Goal: Task Accomplishment & Management: Manage account settings

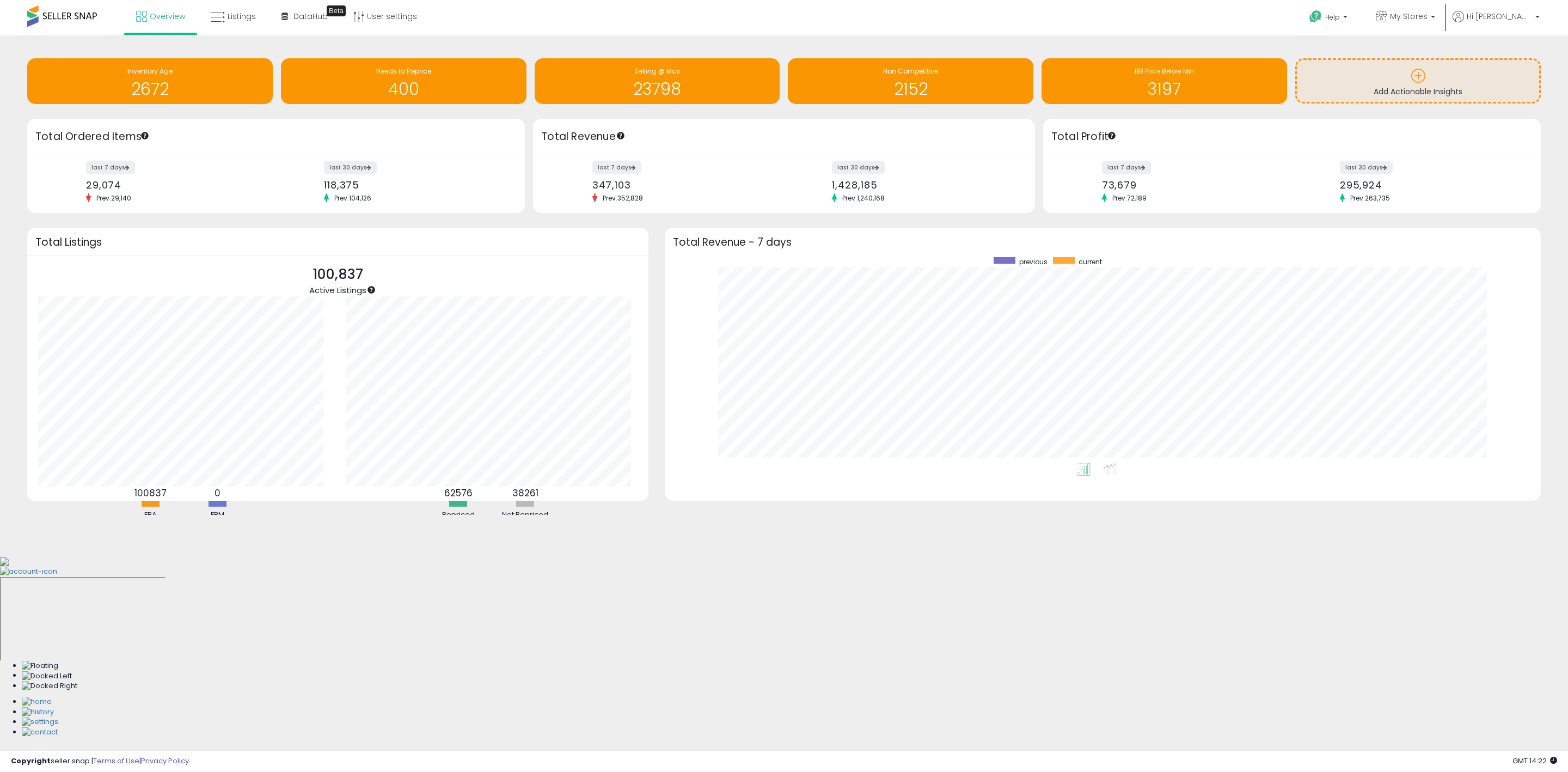
scroll to position [206, 854]
click at [905, 41] on div "Retrieving insights data.. Inventory Age 2672 Needs to Reprice 400 Selling @ Ma…" at bounding box center [784, 296] width 1568 height 521
drag, startPoint x: 1365, startPoint y: 187, endPoint x: 1408, endPoint y: 193, distance: 43.4
click at [1408, 193] on div "last 30 days 295,924 Prev: 263,735" at bounding box center [1431, 182] width 198 height 40
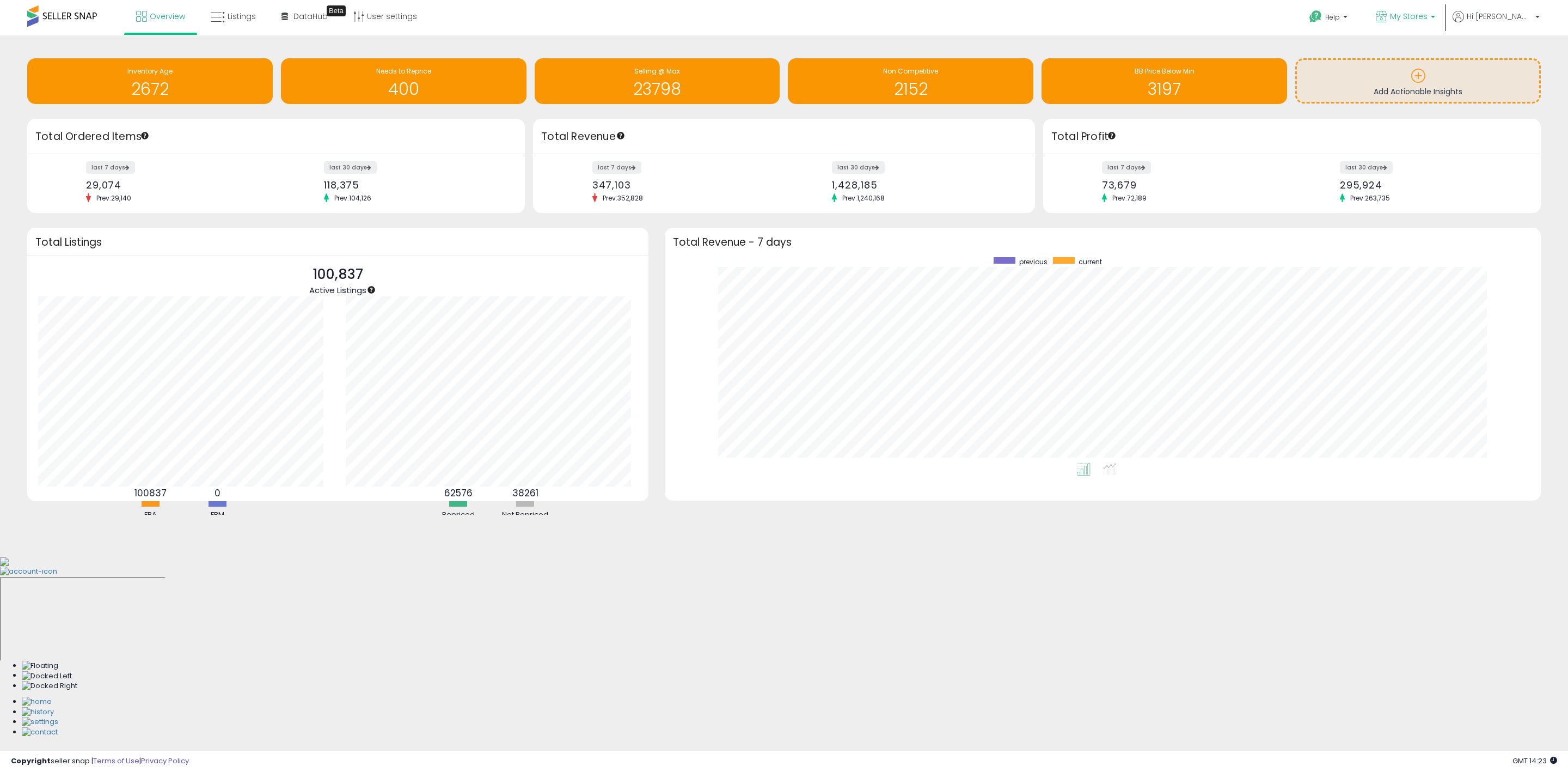
click at [1443, 9] on link "My Stores" at bounding box center [1405, 18] width 76 height 36
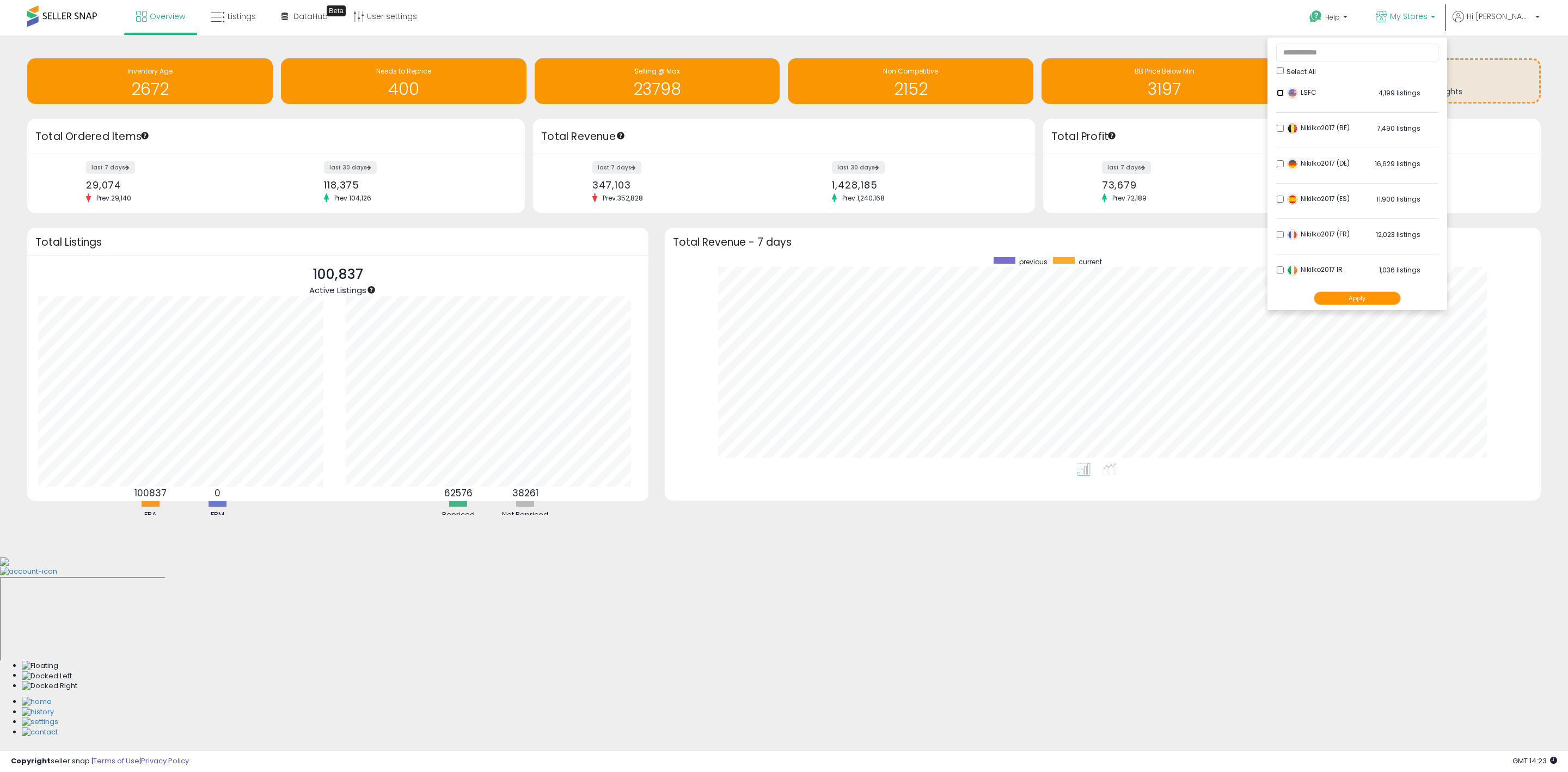
scroll to position [226, 0]
click at [1315, 198] on li "Nikilko2017 PL 6,656 listings" at bounding box center [1357, 200] width 162 height 34
click at [1387, 298] on button "Apply" at bounding box center [1357, 298] width 87 height 14
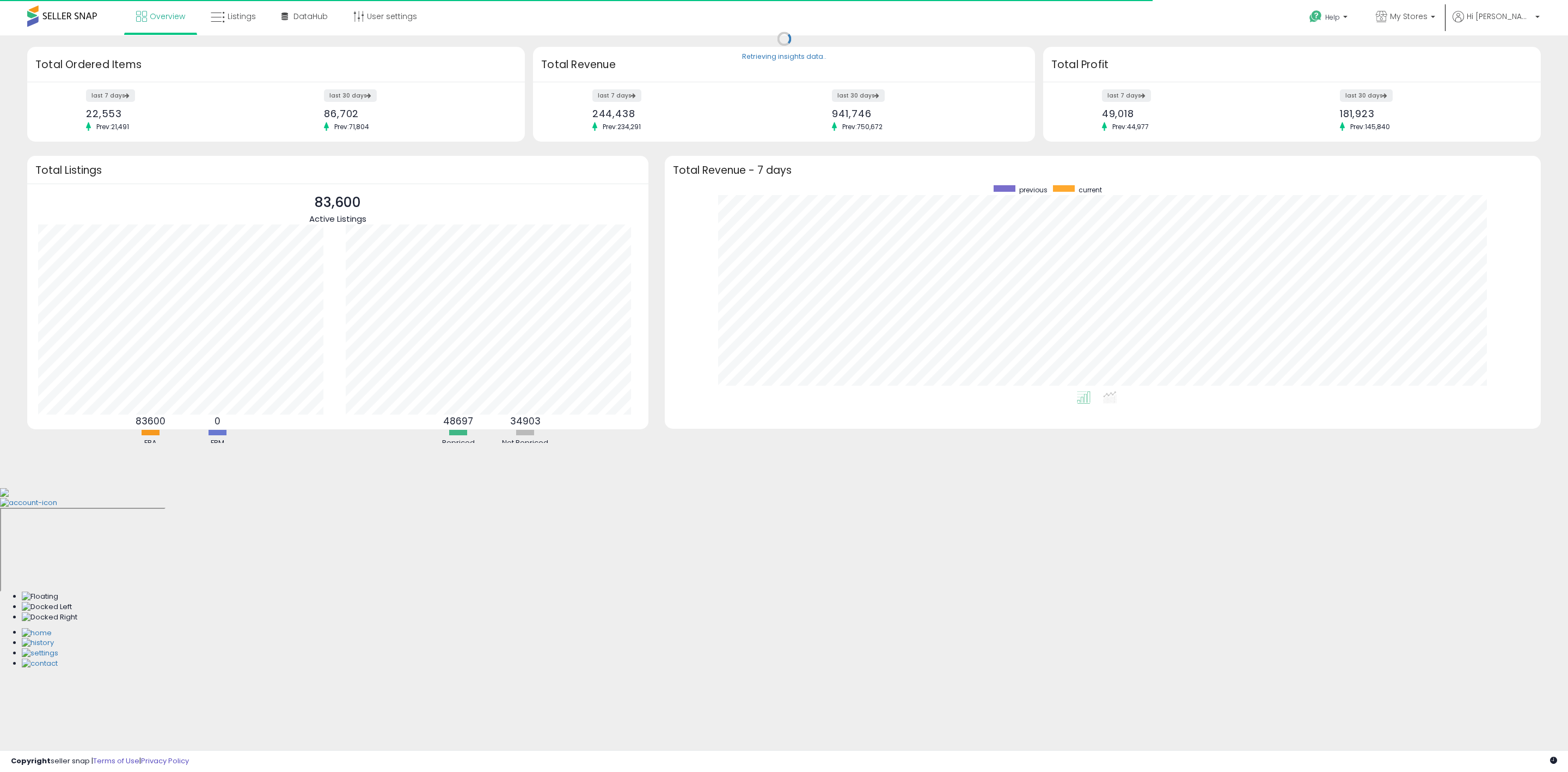
scroll to position [206, 854]
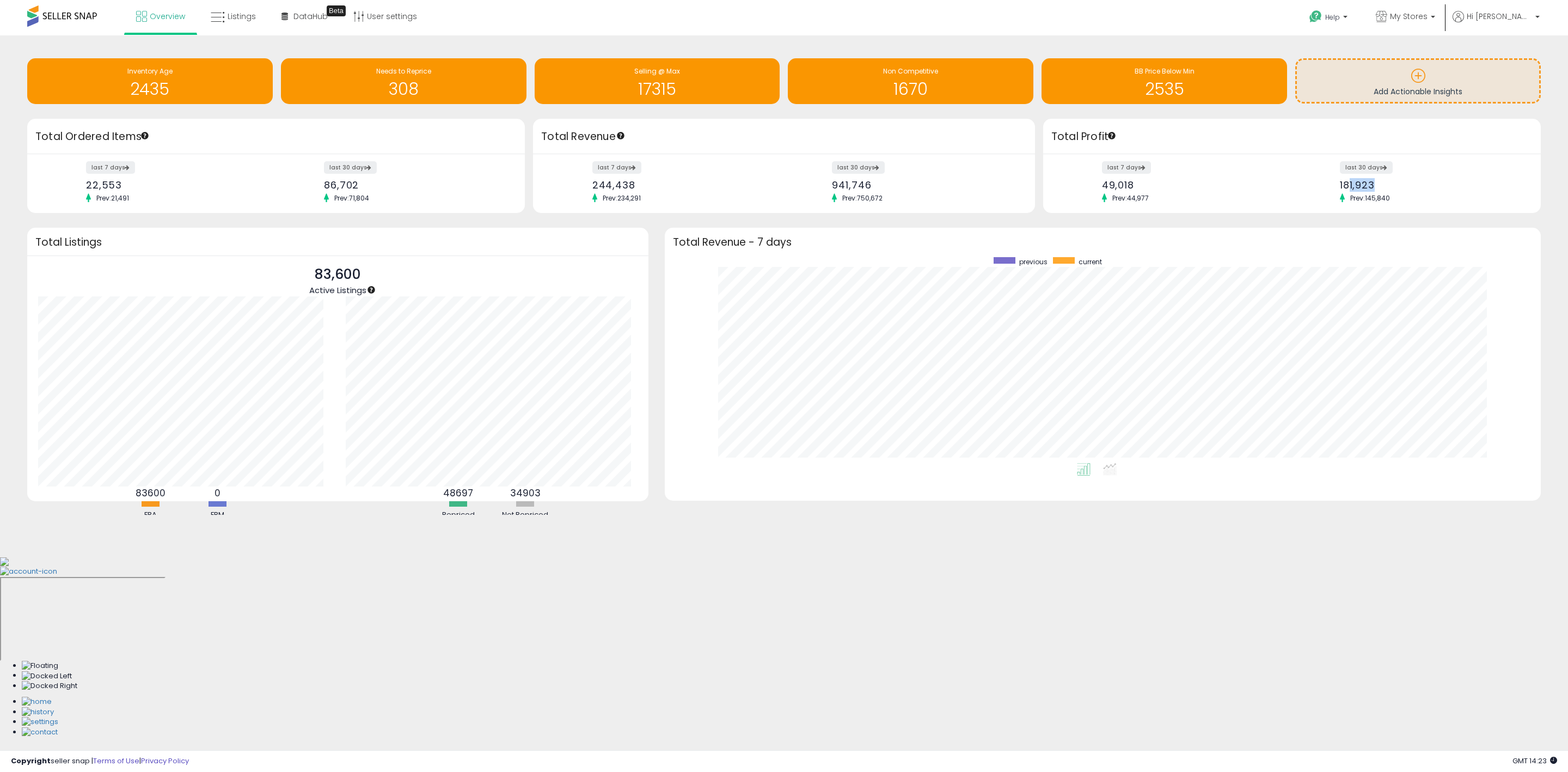
drag, startPoint x: 1357, startPoint y: 186, endPoint x: 1382, endPoint y: 208, distance: 33.3
click at [1382, 208] on div "last 7 days 49,018 Prev: 44,977 last 30 days 181,923 Prev: 145,840" at bounding box center [1291, 184] width 497 height 60
drag, startPoint x: 1337, startPoint y: 183, endPoint x: 1405, endPoint y: 195, distance: 69.1
click at [1405, 195] on div "last 30 days 181,923 Prev: 145,840" at bounding box center [1431, 182] width 198 height 40
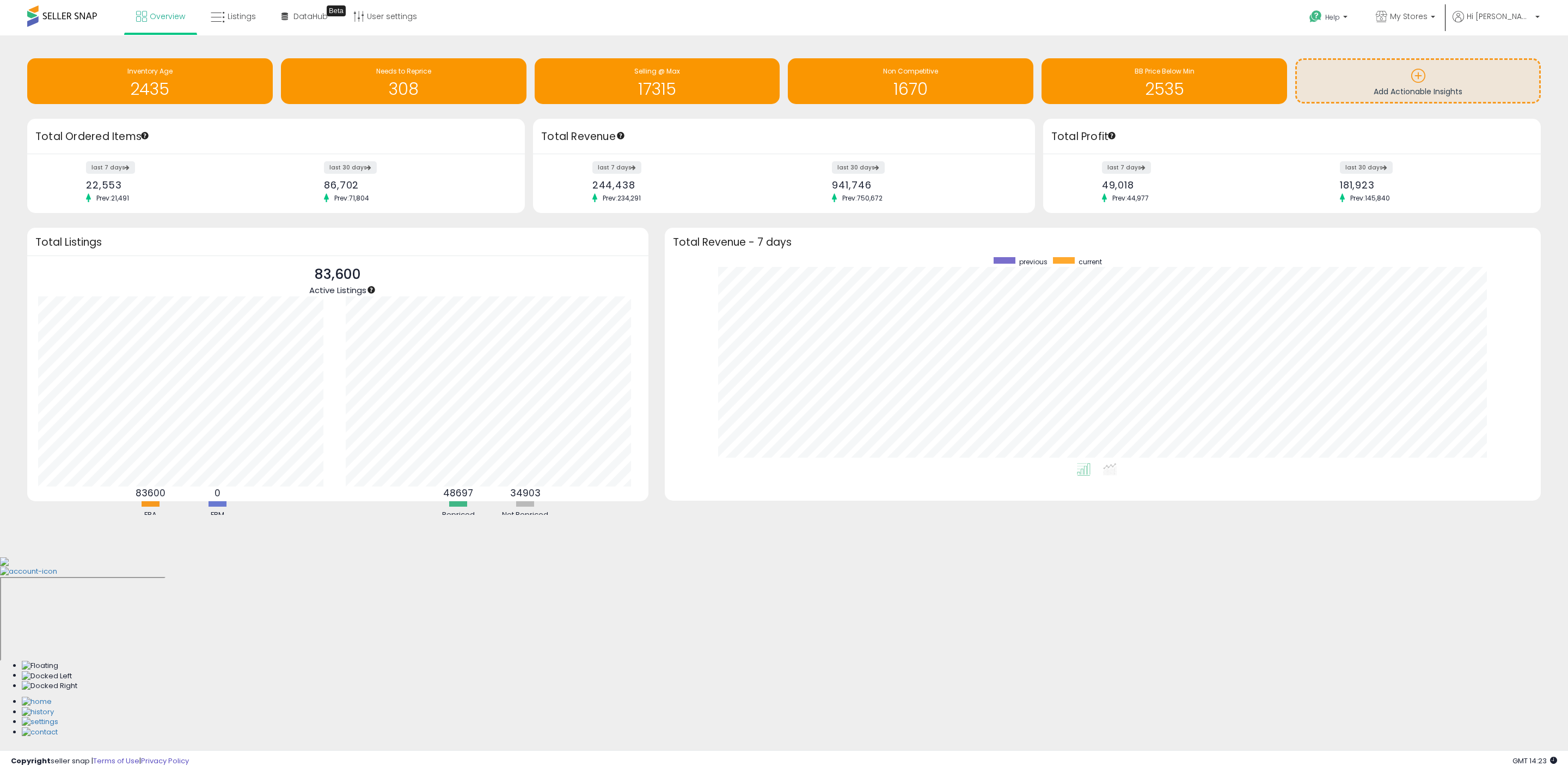
click at [1384, 201] on span "Prev: 145,840" at bounding box center [1370, 198] width 50 height 9
click at [1435, 19] on p "My Stores" at bounding box center [1405, 18] width 60 height 14
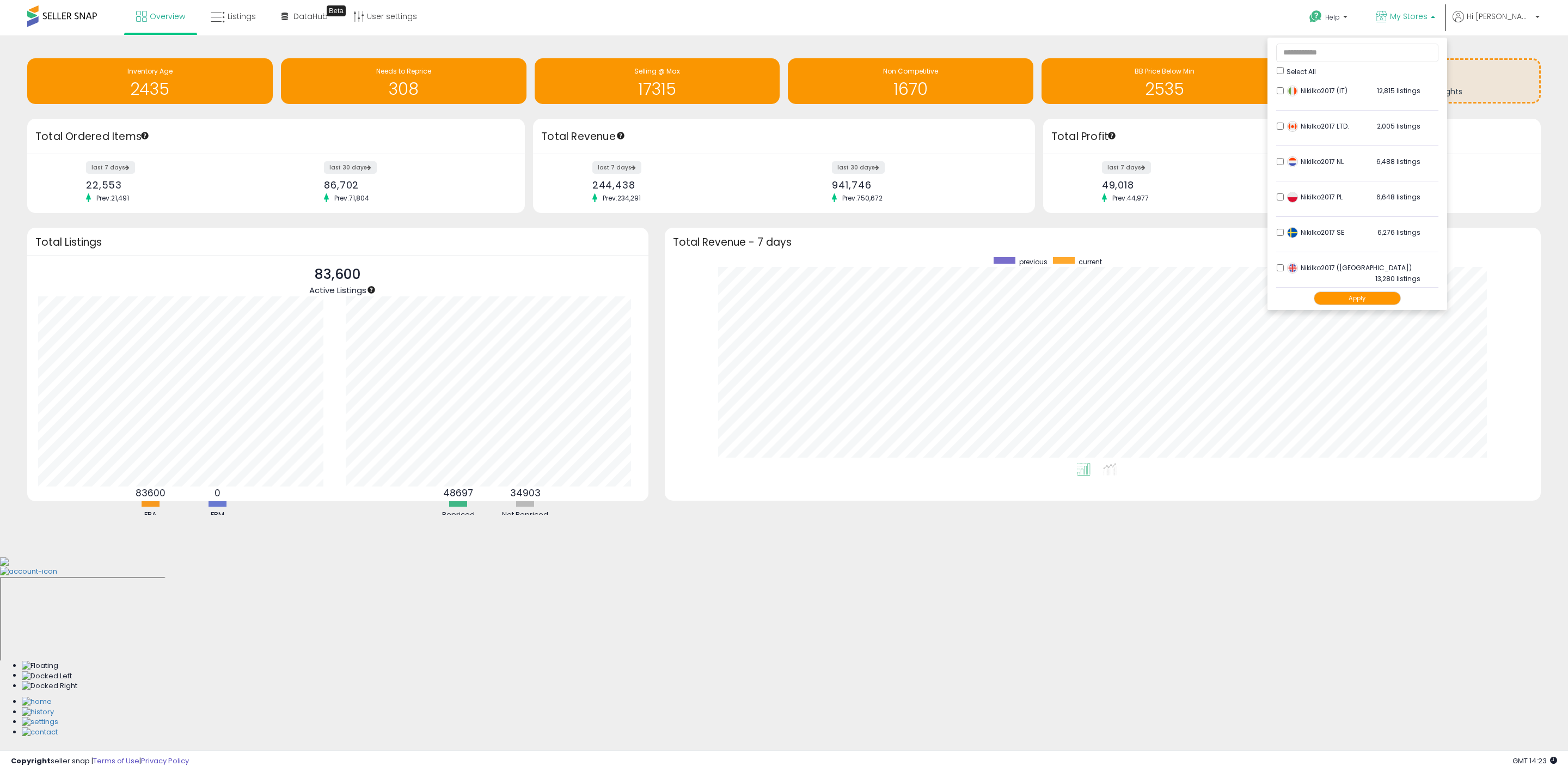
scroll to position [226, 0]
click at [1312, 261] on li "Nikilko2017 ([GEOGRAPHIC_DATA]) 13,280 listings" at bounding box center [1357, 271] width 162 height 34
click at [1401, 296] on button "Apply" at bounding box center [1357, 298] width 87 height 14
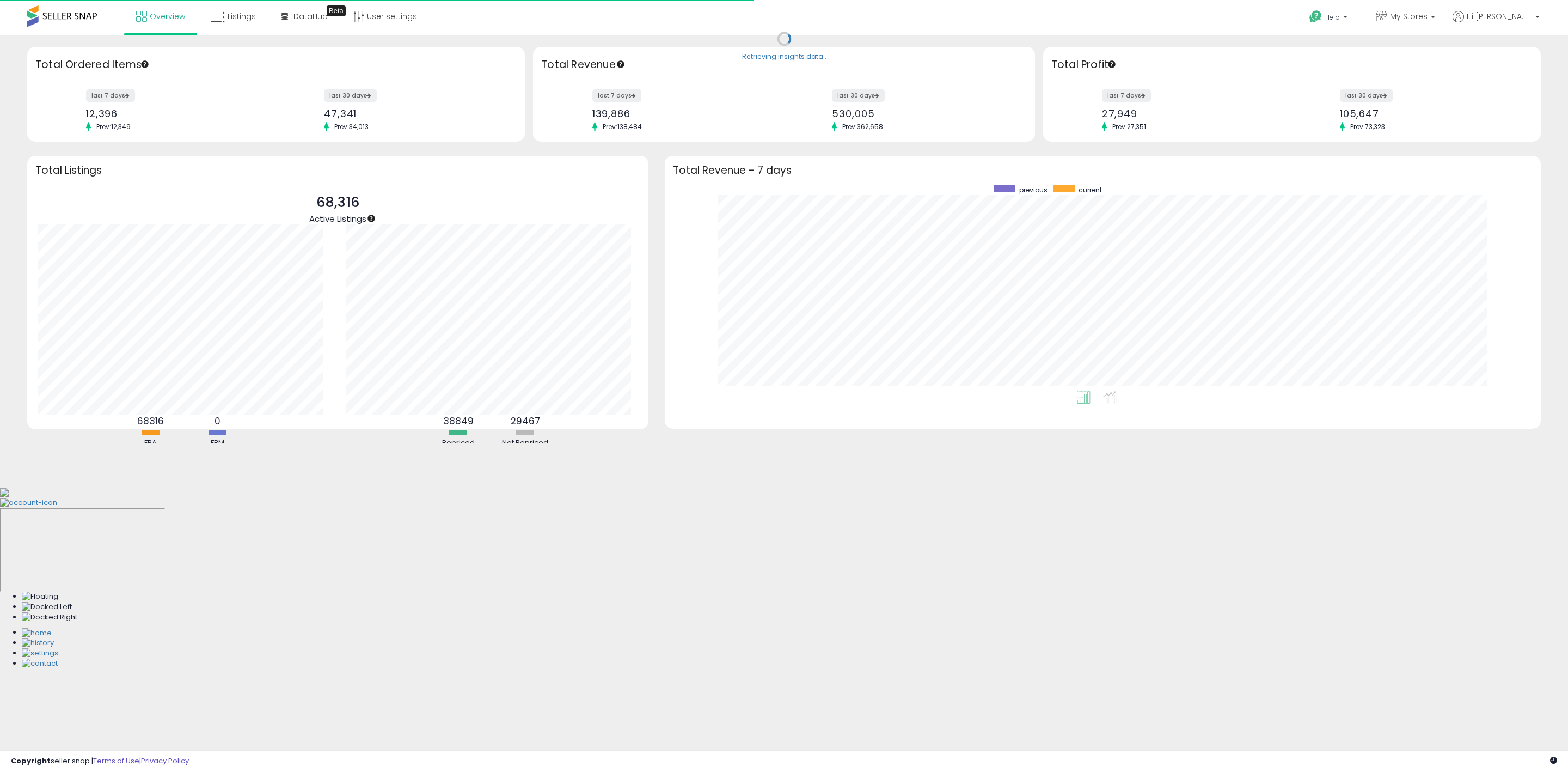
scroll to position [206, 854]
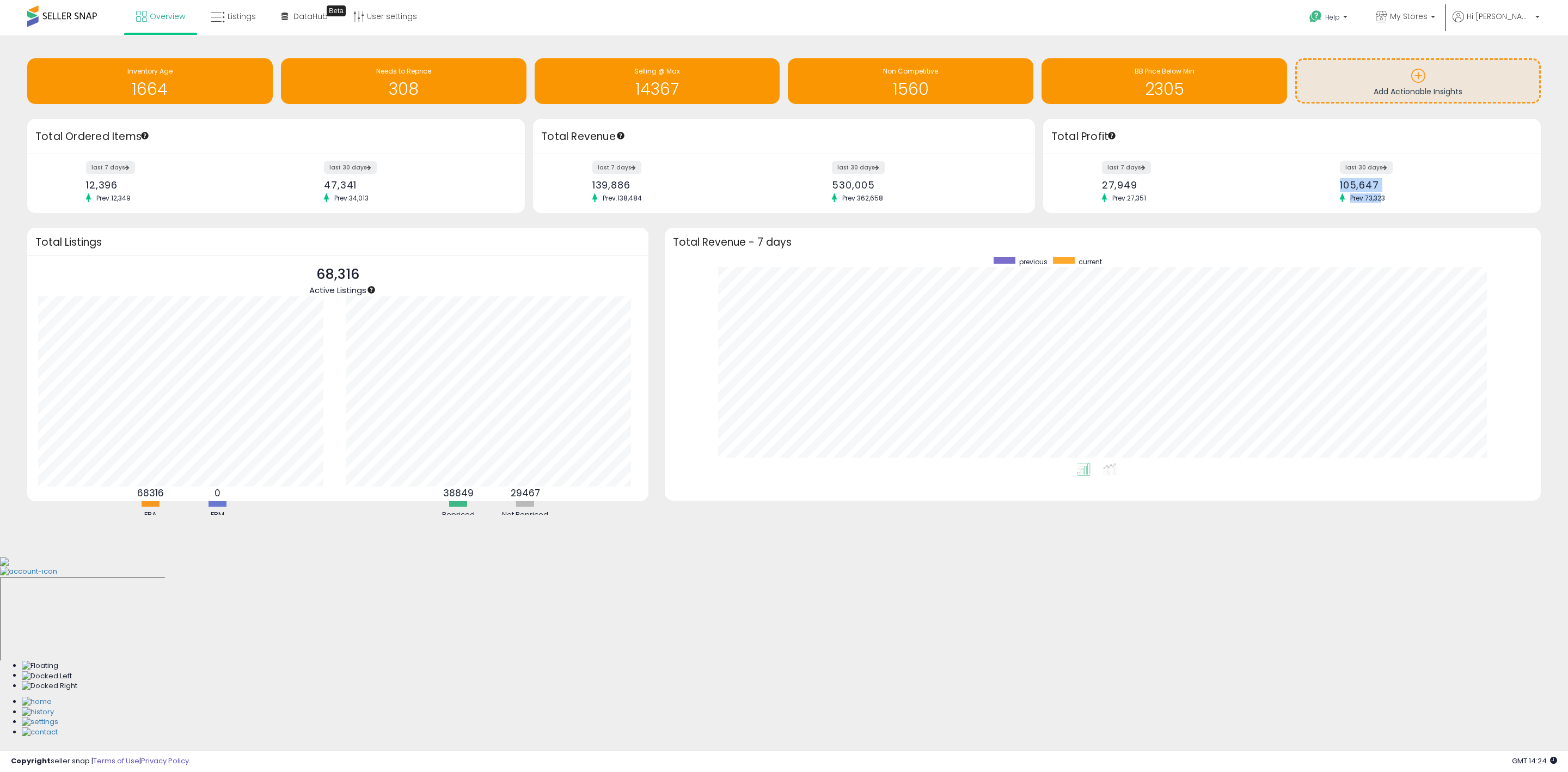
drag, startPoint x: 1341, startPoint y: 186, endPoint x: 1398, endPoint y: 202, distance: 59.2
click at [1398, 202] on div "last 30 days 105,647 Prev: 73,323" at bounding box center [1431, 182] width 198 height 40
click at [1405, 203] on div "last 7 days 27,949 Prev: 27,351 last 30 days 105,647 Prev: 73,323" at bounding box center [1291, 184] width 497 height 60
click at [1435, 23] on p "My Stores" at bounding box center [1405, 18] width 60 height 14
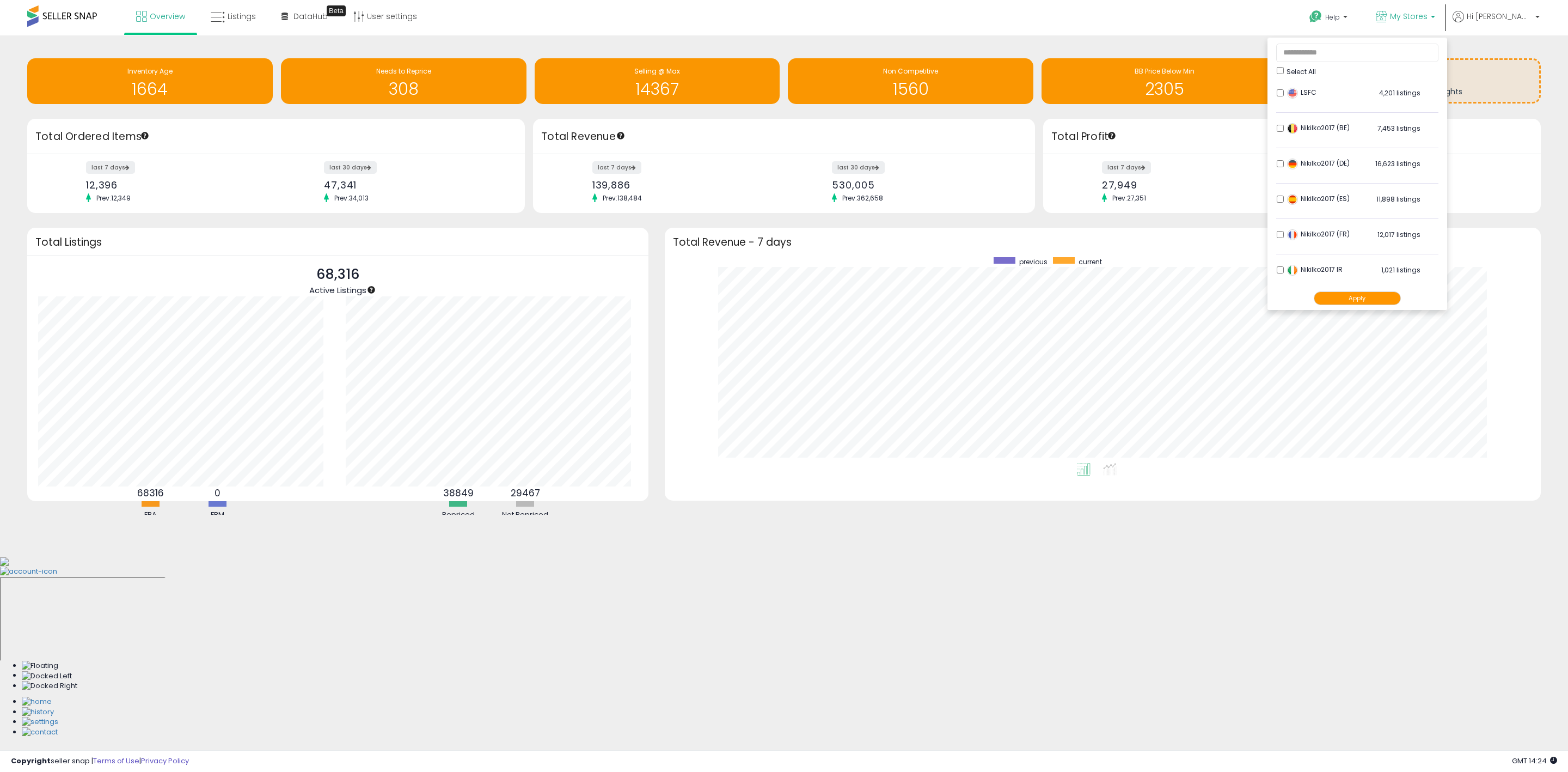
click at [1320, 95] on div "LSFC 4,201 listings" at bounding box center [1353, 95] width 136 height 16
click at [1391, 296] on button "Apply" at bounding box center [1357, 298] width 87 height 14
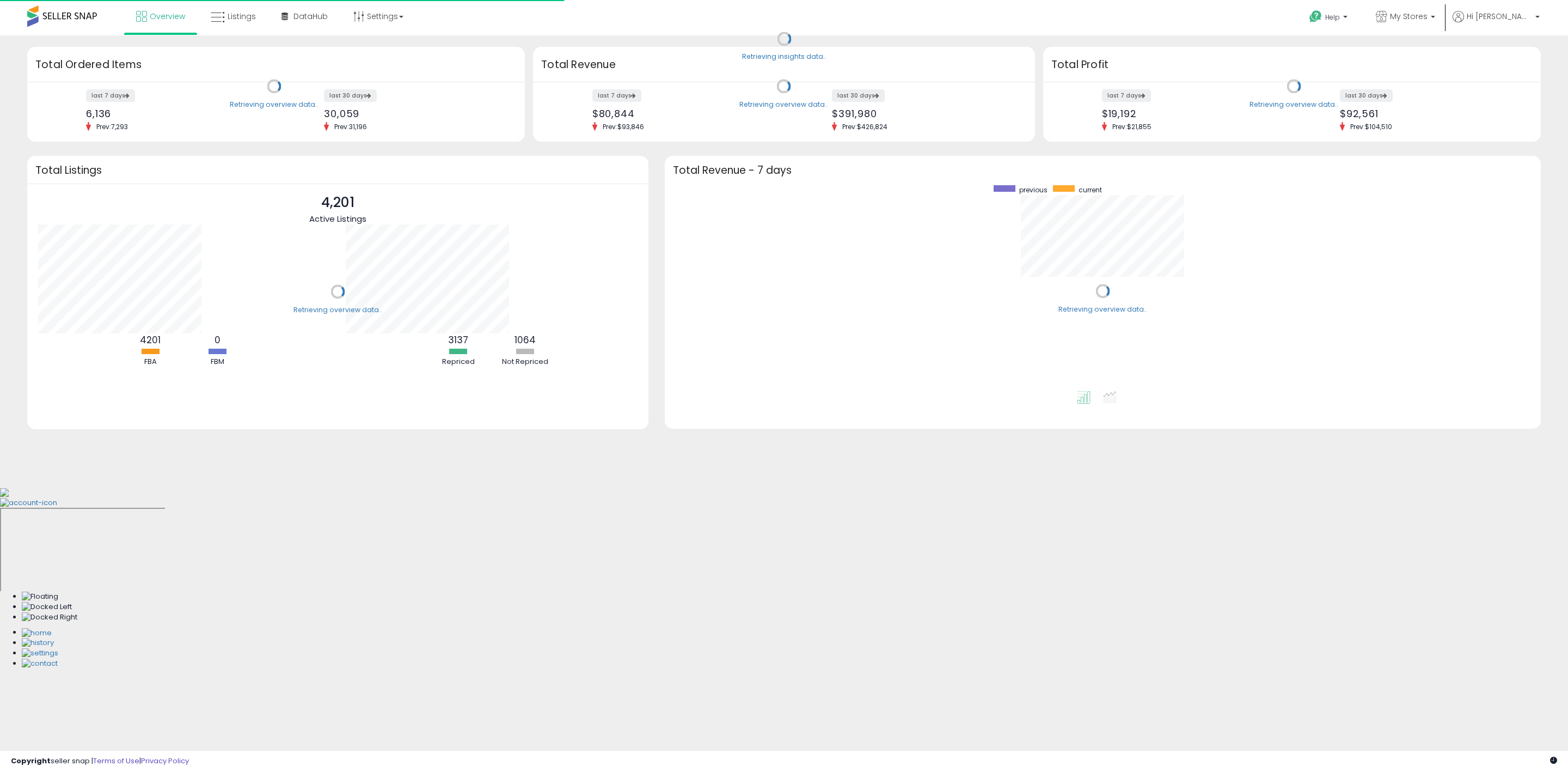
scroll to position [109, 302]
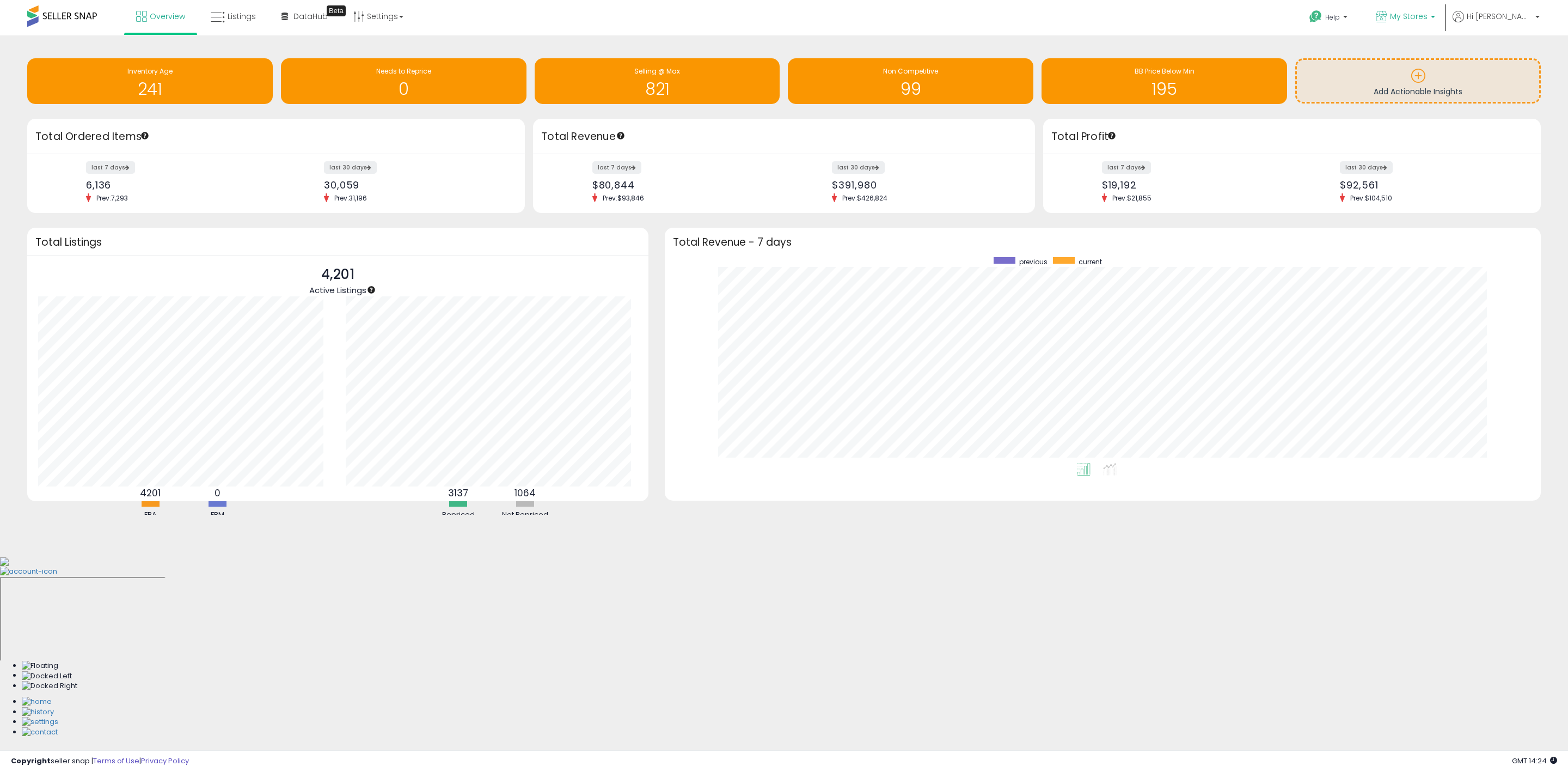
click at [1427, 19] on span "My Stores" at bounding box center [1408, 16] width 37 height 11
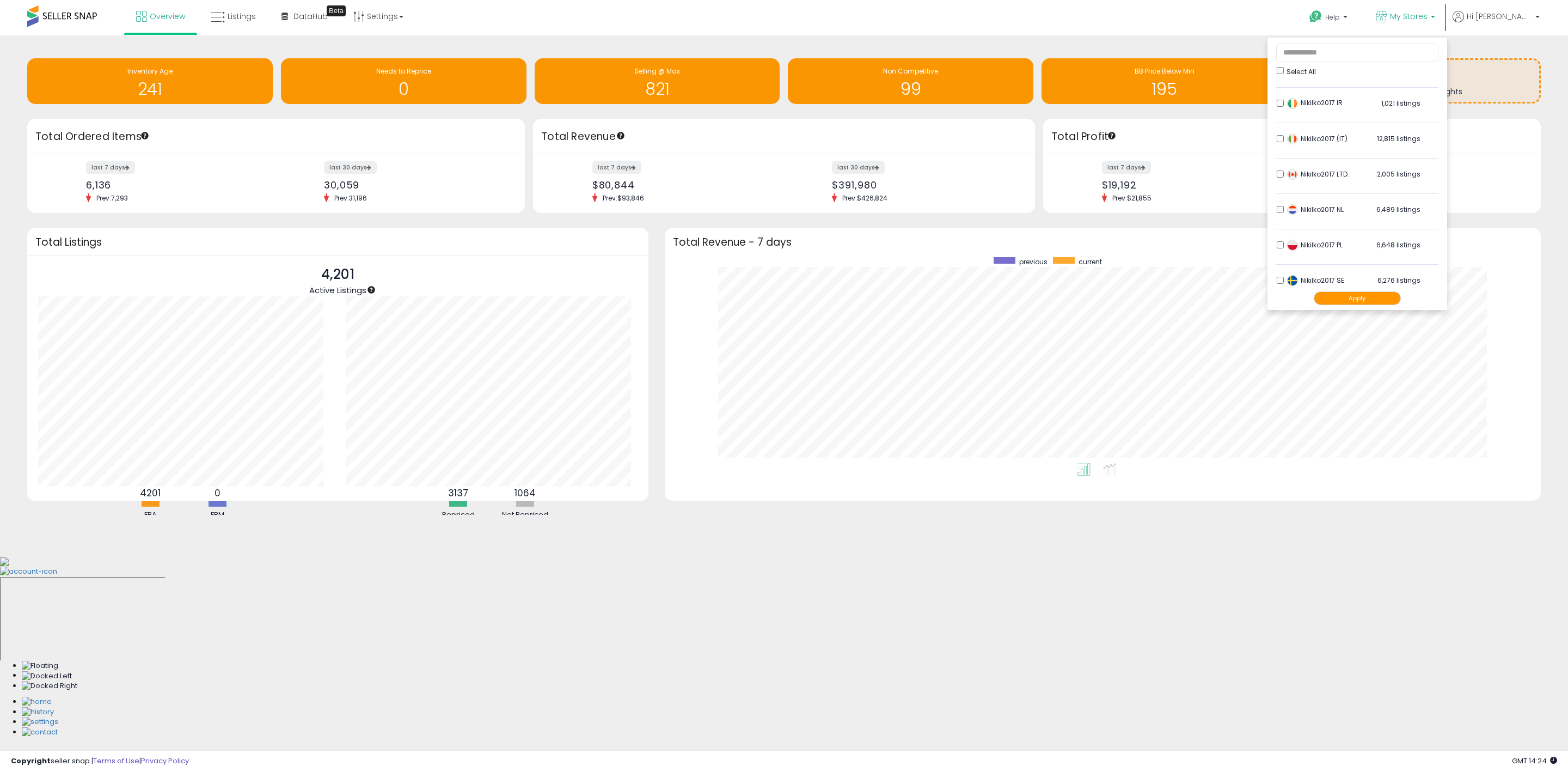
scroll to position [226, 0]
click at [1396, 298] on button "Apply" at bounding box center [1357, 298] width 87 height 14
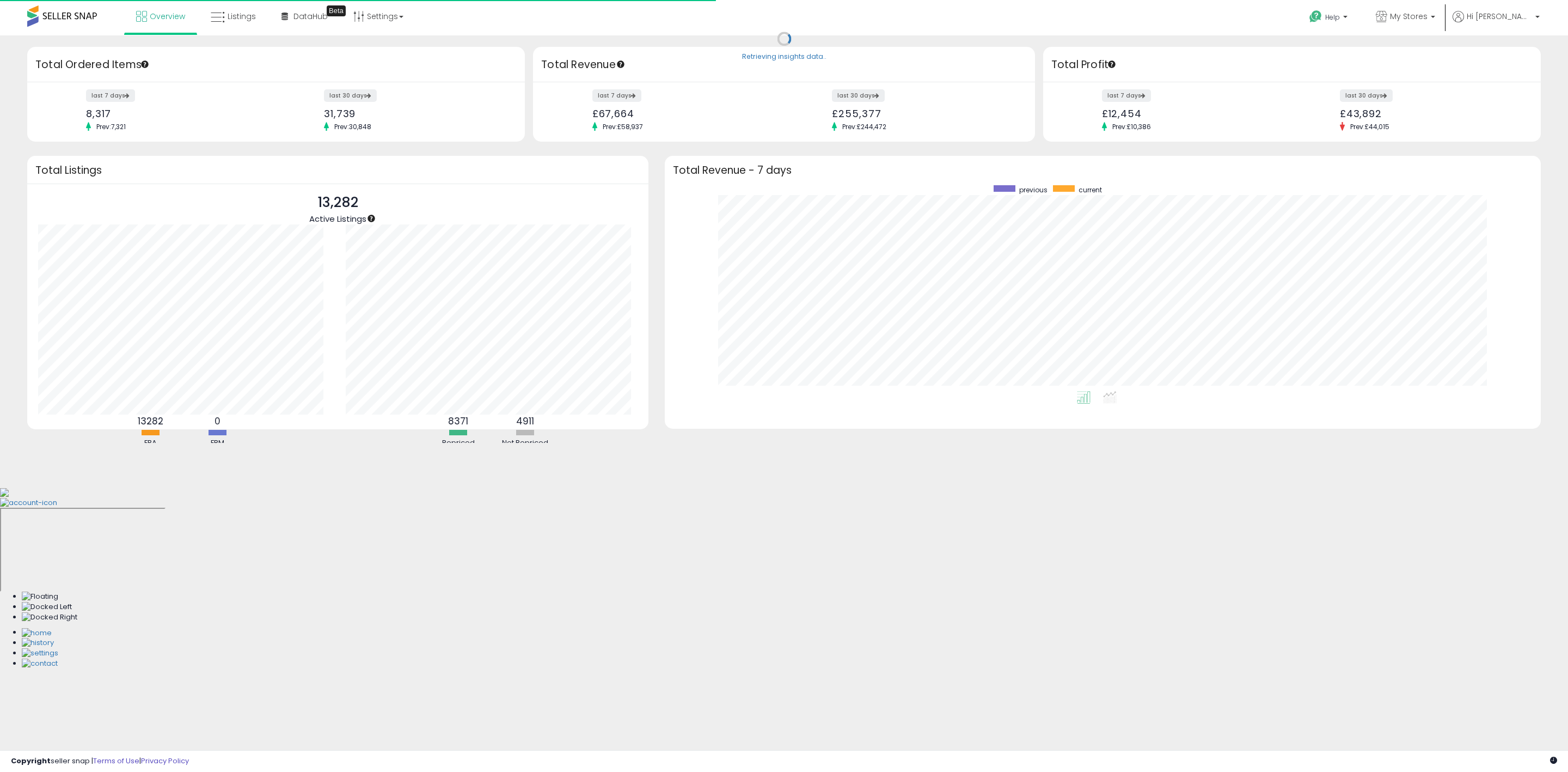
scroll to position [206, 854]
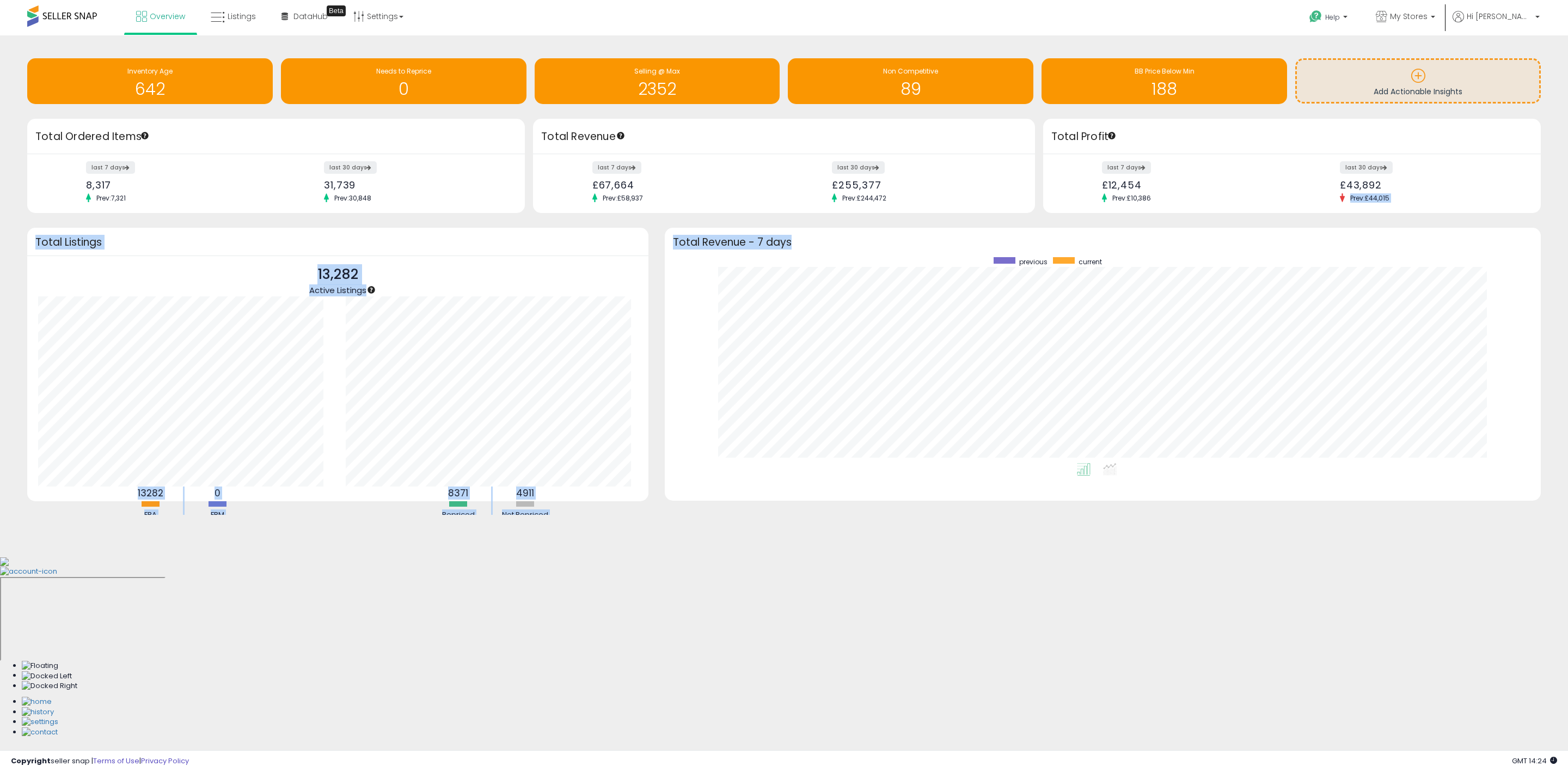
drag, startPoint x: 1415, startPoint y: 190, endPoint x: 1354, endPoint y: 233, distance: 74.6
click at [1354, 233] on div "Retrieving insights data.. Inventory Age 642 Needs to Reprice 0 Selling @ Max 2…" at bounding box center [784, 288] width 1557 height 483
click at [1354, 233] on div "Total Revenue - 7 days" at bounding box center [1102, 242] width 876 height 28
